Goal: Navigation & Orientation: Find specific page/section

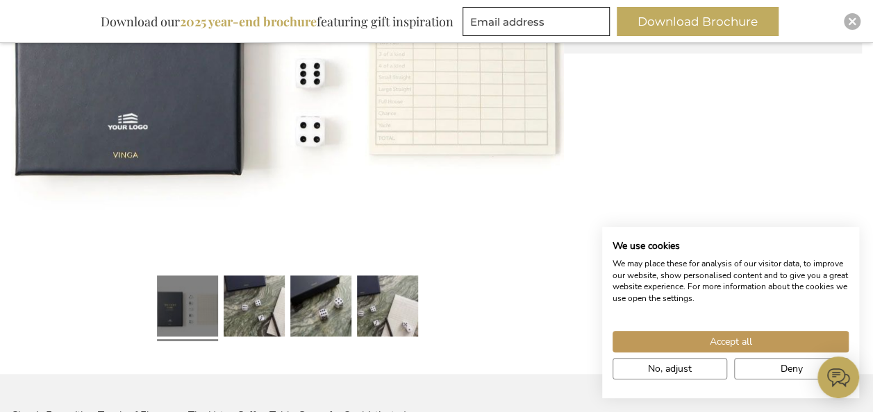
scroll to position [529, 0]
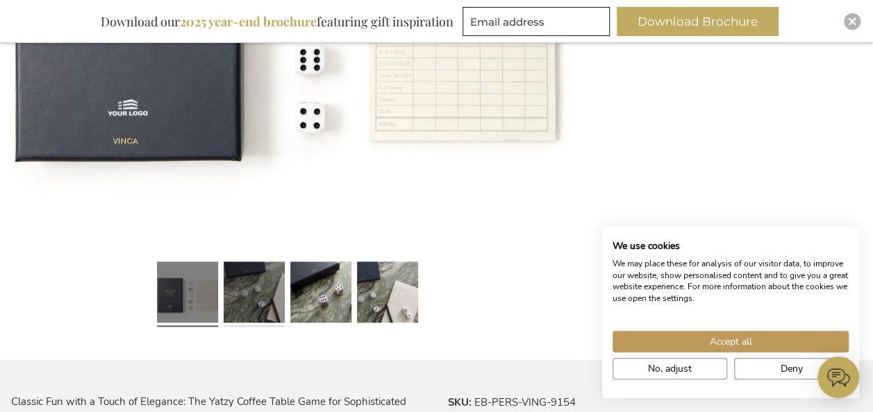
click at [255, 286] on link at bounding box center [254, 294] width 61 height 76
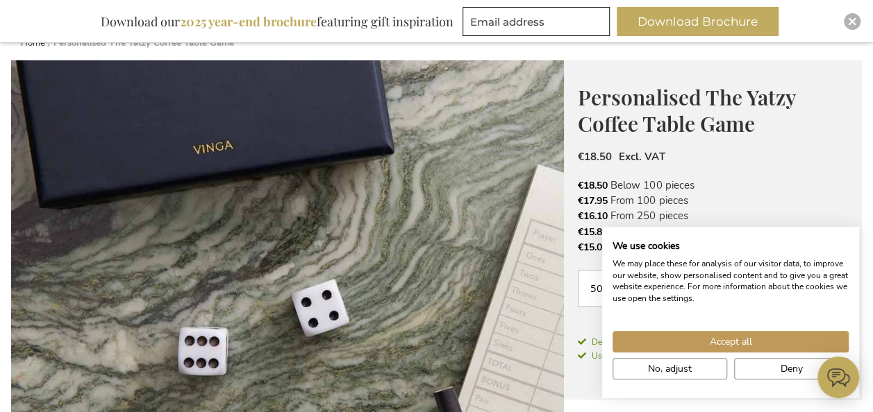
scroll to position [182, 0]
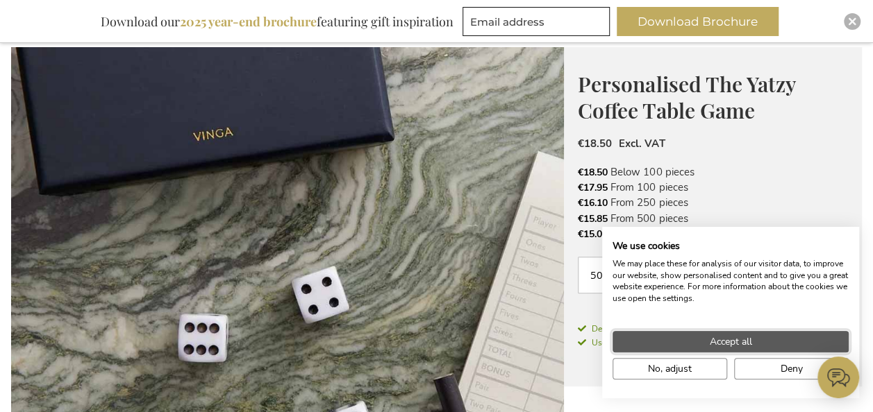
click at [730, 337] on span "Accept all" at bounding box center [731, 342] width 42 height 15
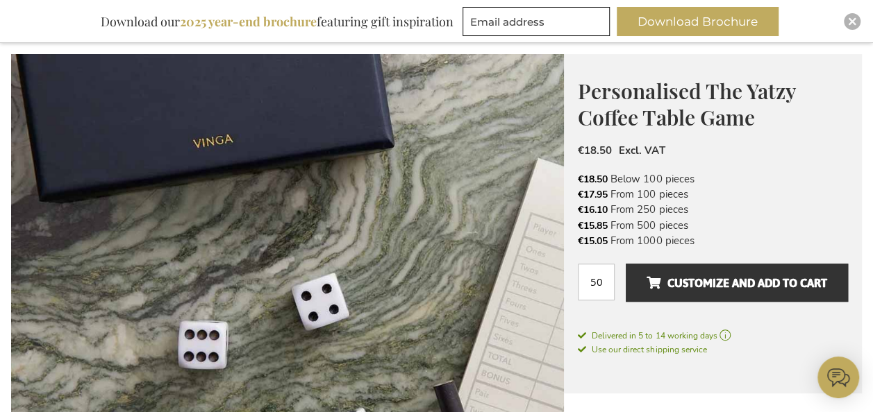
scroll to position [0, 0]
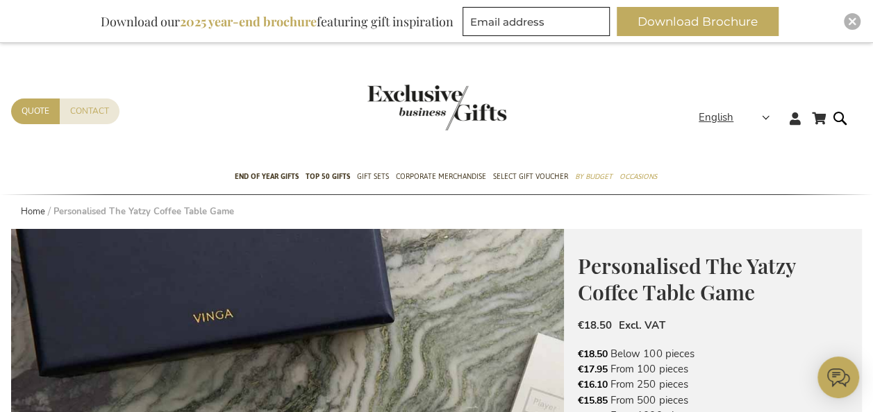
click at [444, 112] on img "store logo" at bounding box center [436, 108] width 139 height 46
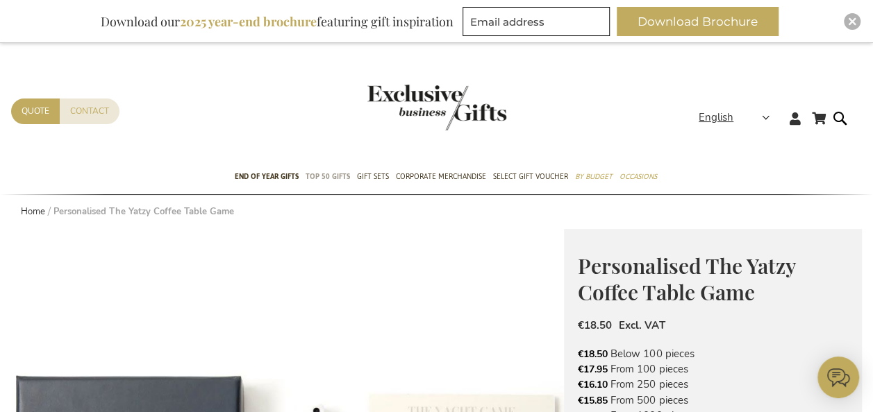
click at [319, 184] on link "TOP 50 Gifts" at bounding box center [328, 177] width 44 height 35
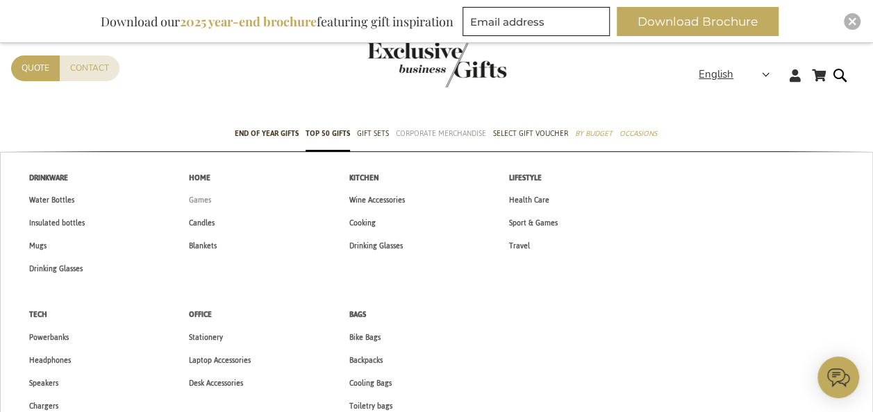
click at [206, 197] on span "Games" at bounding box center [200, 200] width 22 height 15
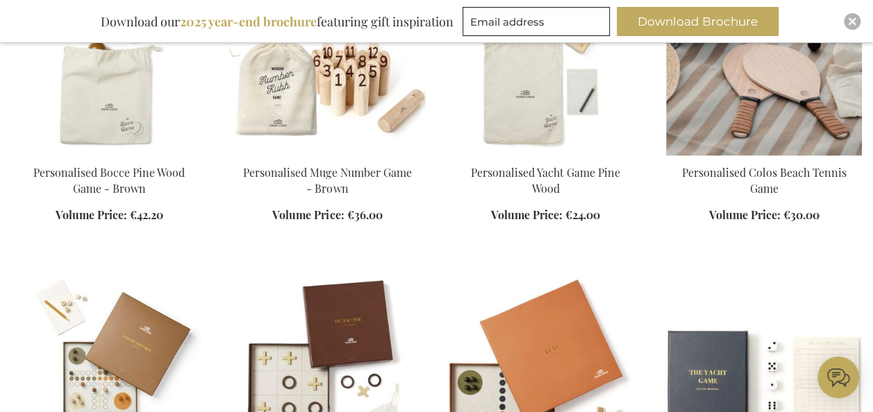
scroll to position [601, 0]
